Goal: Check status

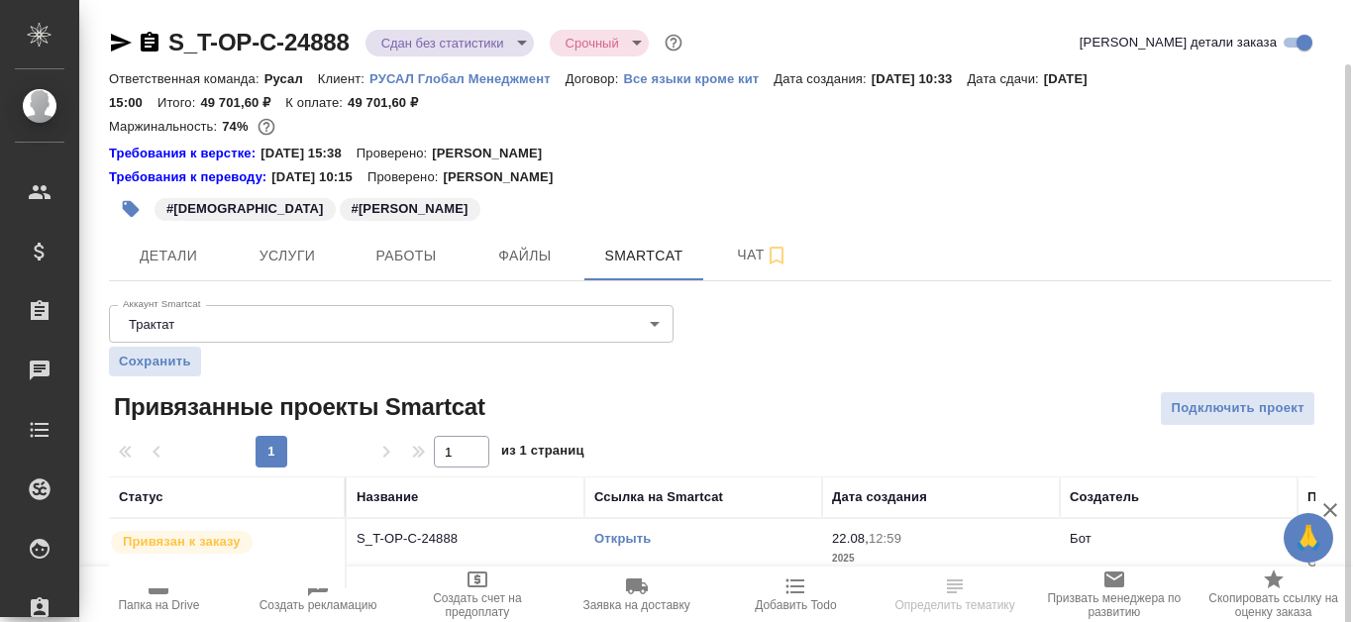
scroll to position [33, 0]
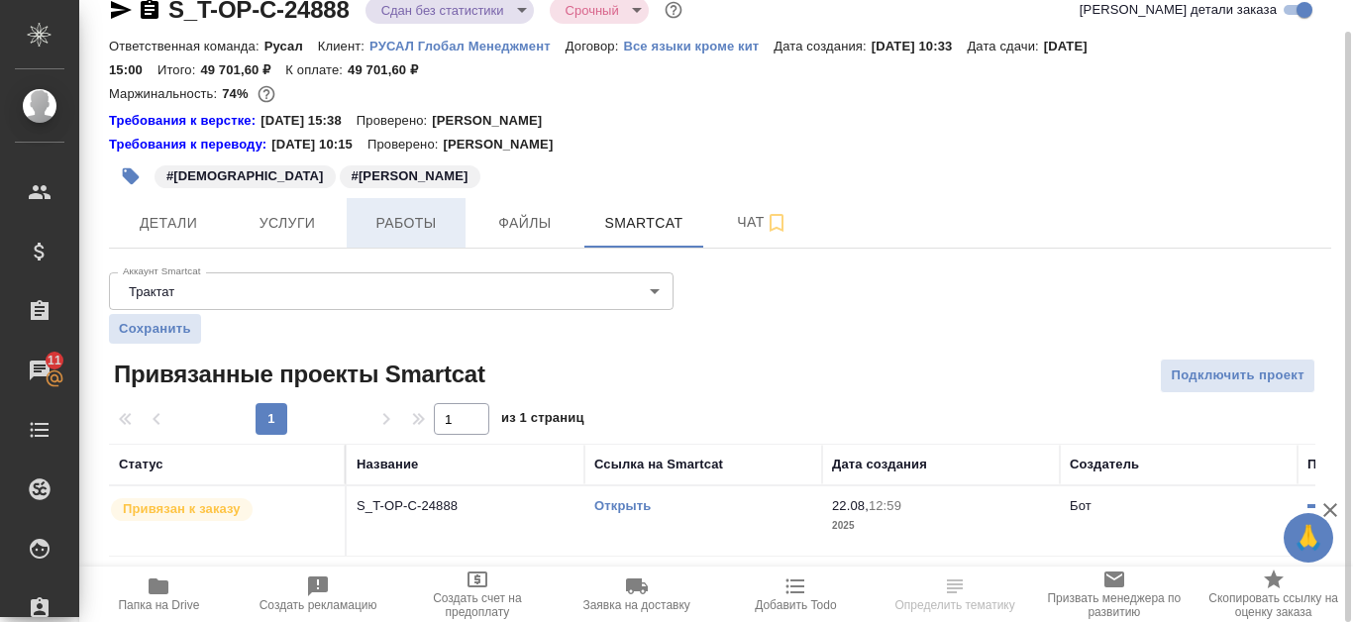
click at [393, 219] on span "Работы" at bounding box center [406, 223] width 95 height 25
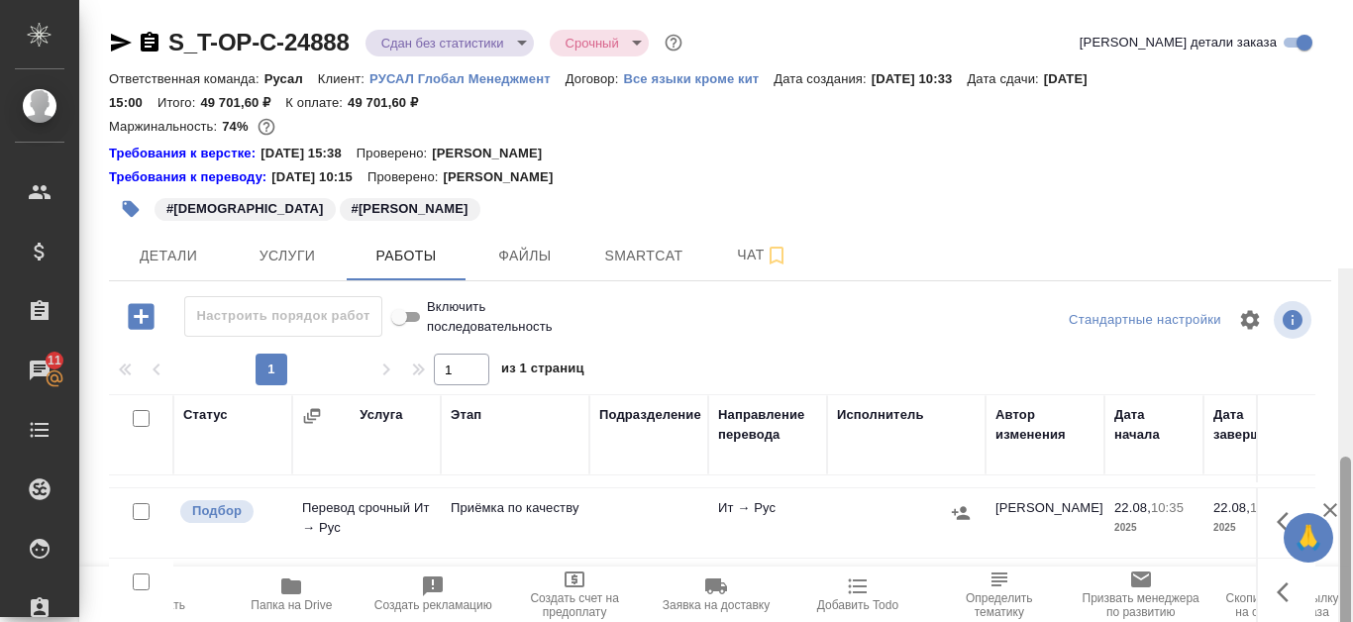
scroll to position [269, 0]
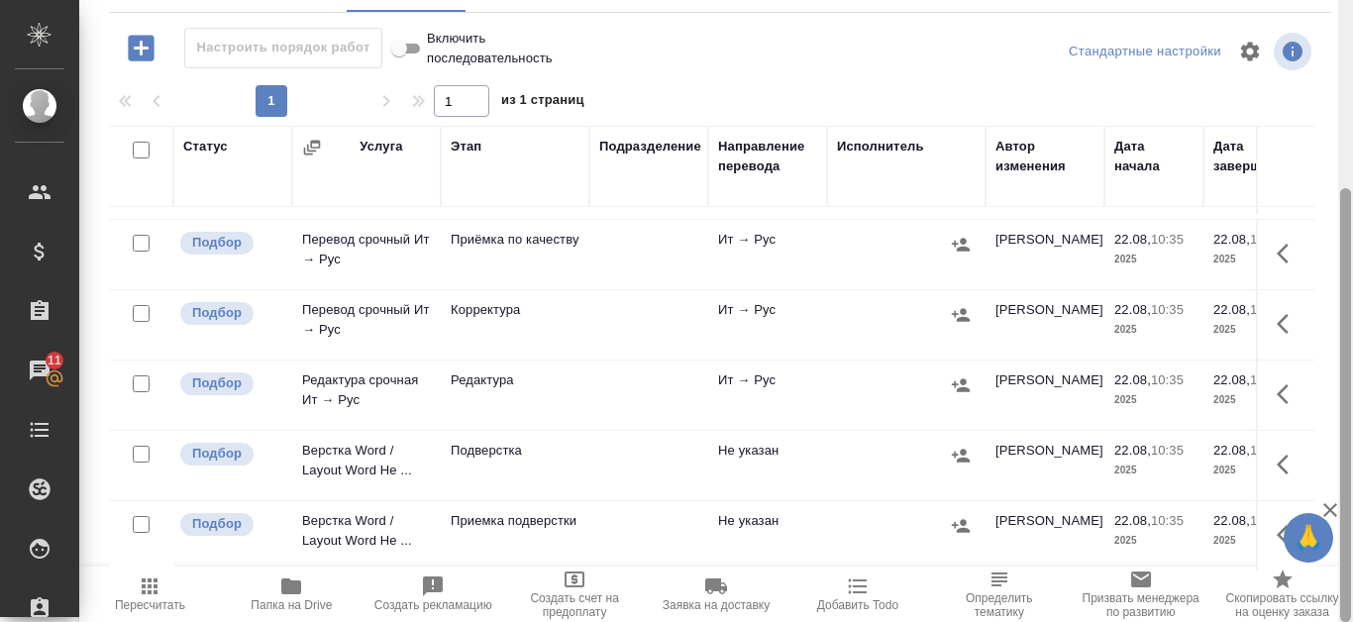
drag, startPoint x: 1352, startPoint y: 214, endPoint x: 1352, endPoint y: 331, distance: 116.9
click at [1352, 331] on div at bounding box center [1346, 311] width 15 height 622
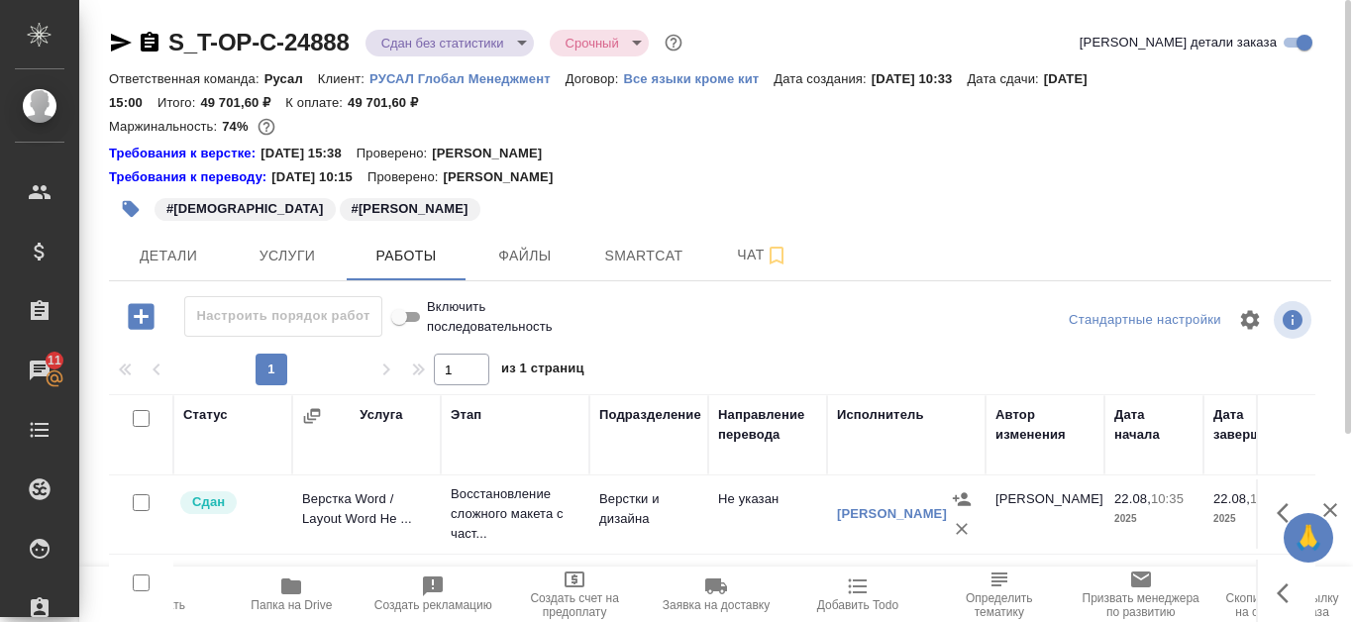
scroll to position [0, 0]
click at [152, 38] on icon "button" at bounding box center [150, 42] width 18 height 20
